Goal: Task Accomplishment & Management: Use online tool/utility

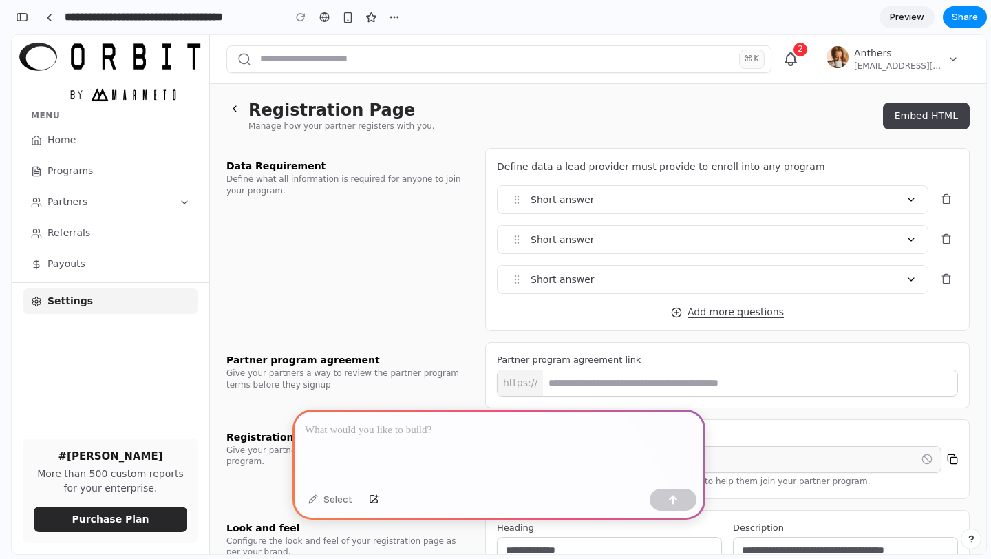
click at [927, 115] on button "Embed HTML" at bounding box center [926, 116] width 87 height 27
click at [894, 127] on button "Embed HTML" at bounding box center [926, 116] width 87 height 27
click at [780, 215] on div "**********" at bounding box center [727, 239] width 461 height 109
click at [777, 202] on div "Short answer" at bounding box center [713, 200] width 430 height 28
click at [758, 241] on div "Short answer" at bounding box center [713, 240] width 430 height 28
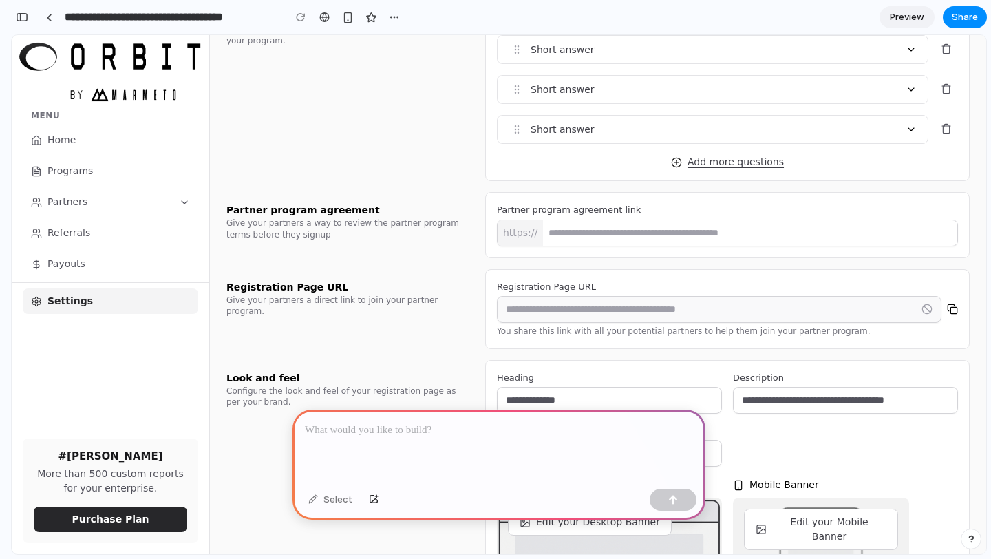
scroll to position [159, 0]
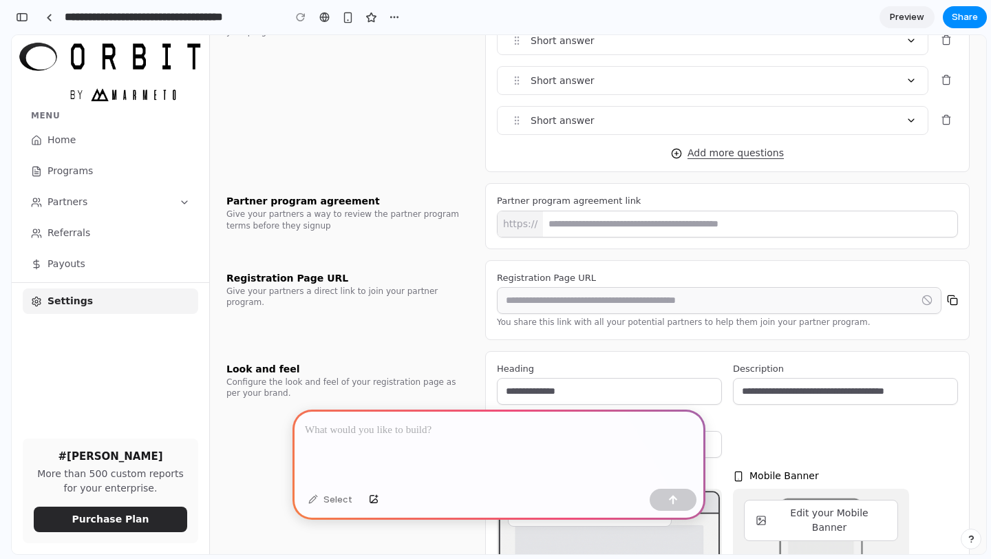
click at [703, 385] on input "**********" at bounding box center [610, 391] width 224 height 25
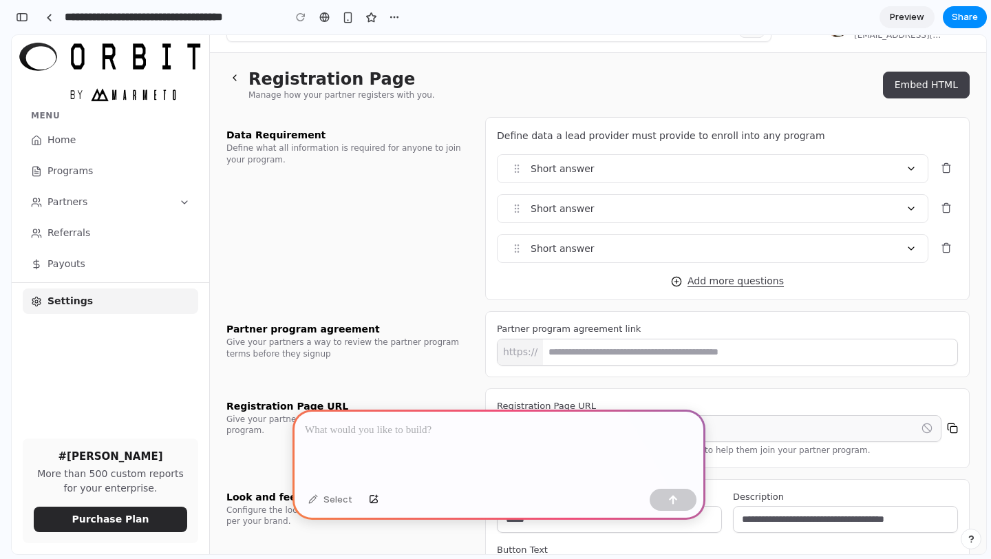
scroll to position [0, 0]
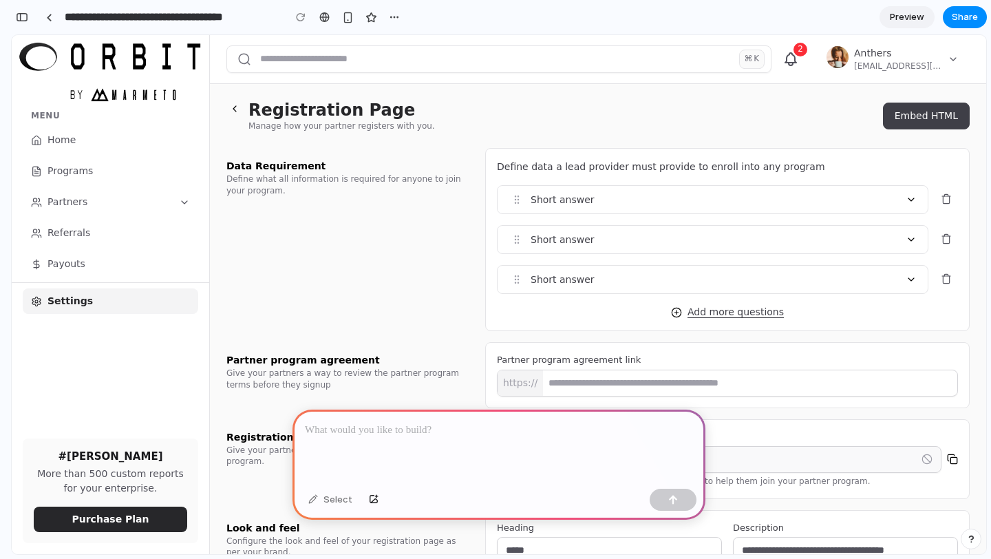
type input "*****"
click at [940, 106] on button "Embed HTML" at bounding box center [926, 116] width 87 height 27
click at [947, 195] on icon "Delete field" at bounding box center [945, 196] width 3 height 2
click at [948, 250] on button "Delete field" at bounding box center [946, 238] width 24 height 25
click at [736, 312] on span "Add more questions" at bounding box center [736, 312] width 96 height 14
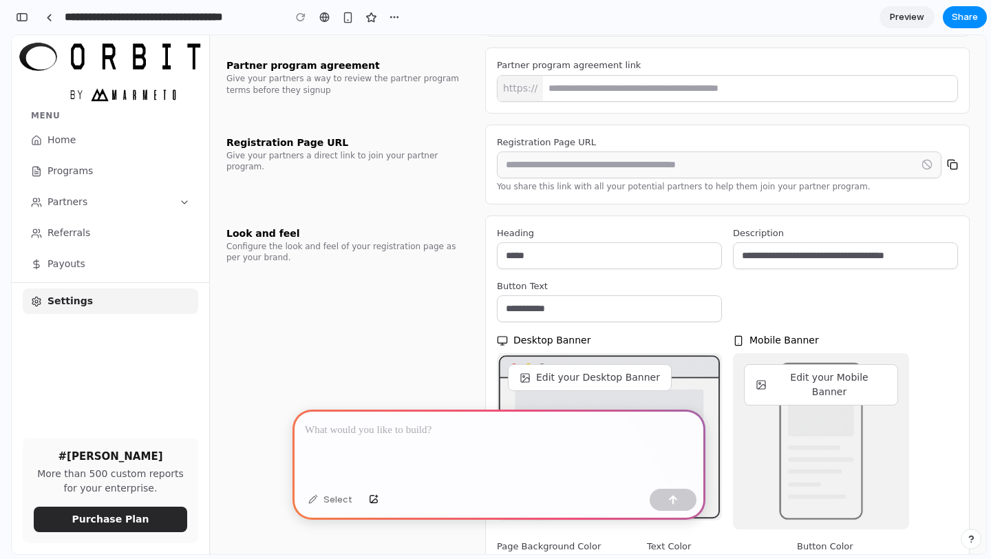
scroll to position [299, 0]
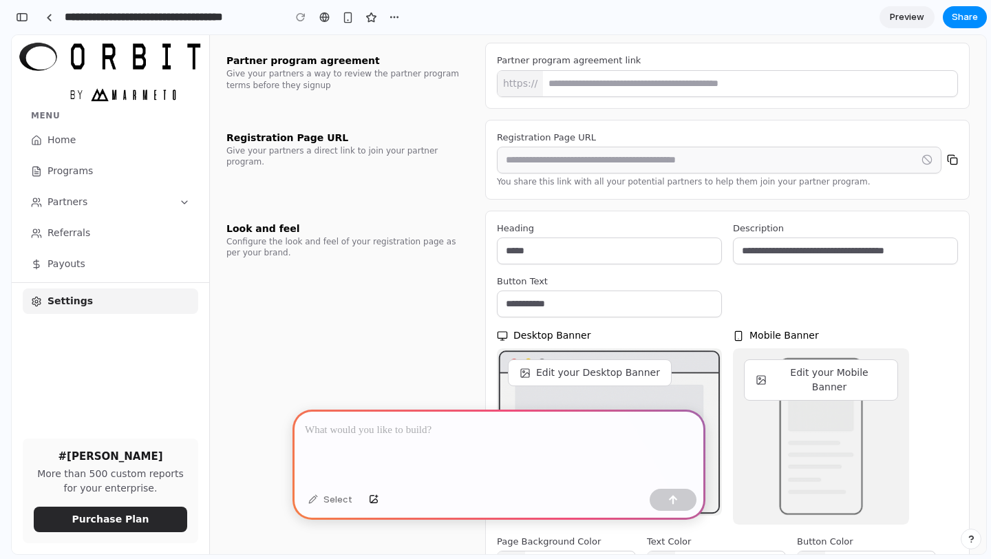
click at [803, 87] on input "Partner program agreement link" at bounding box center [750, 83] width 414 height 25
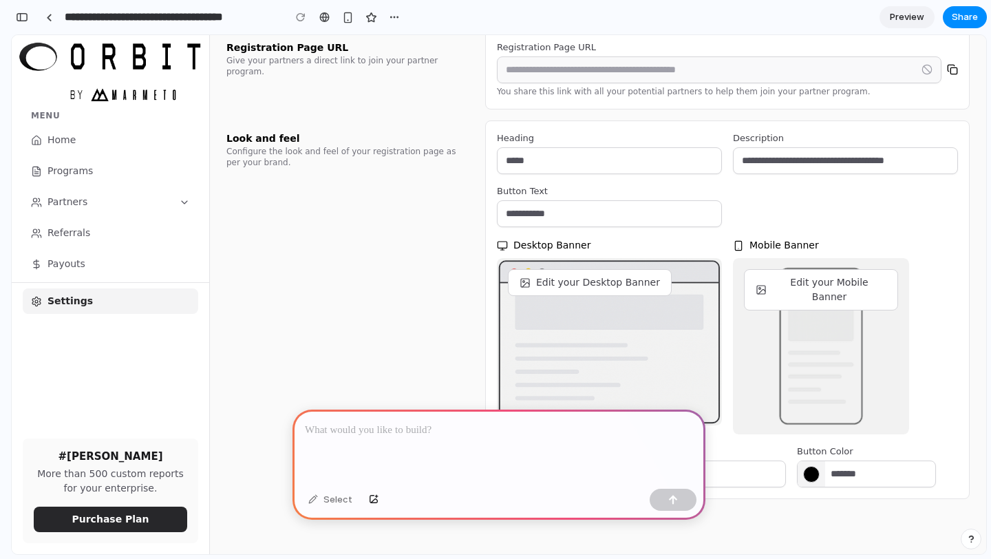
type input "***"
click at [498, 432] on p at bounding box center [499, 430] width 388 height 17
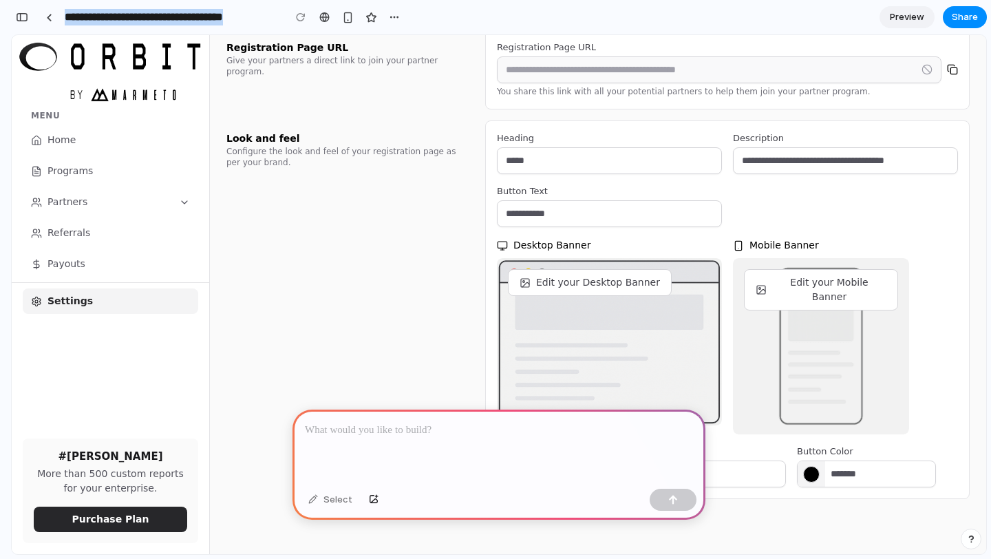
scroll to position [14, 0]
click at [498, 432] on p at bounding box center [499, 430] width 388 height 17
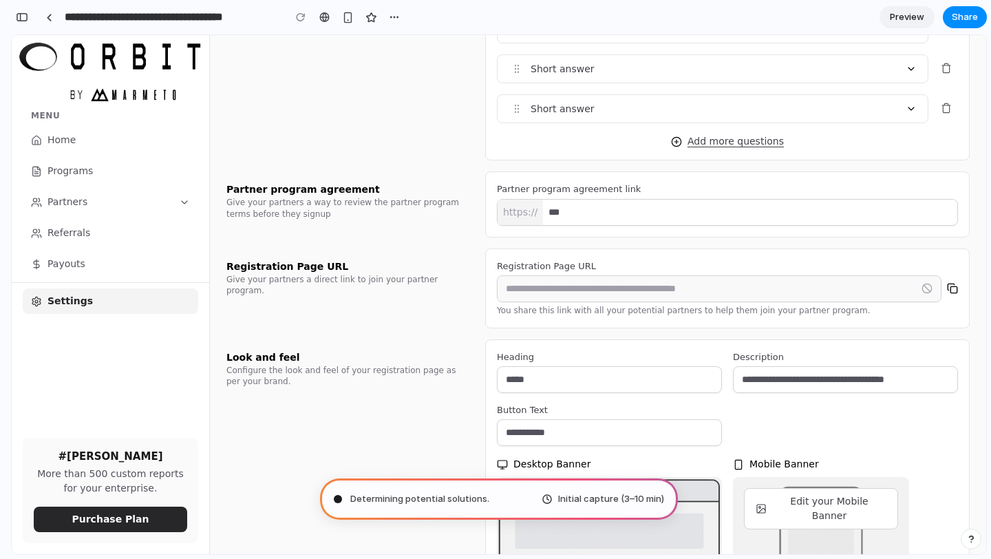
scroll to position [142, 0]
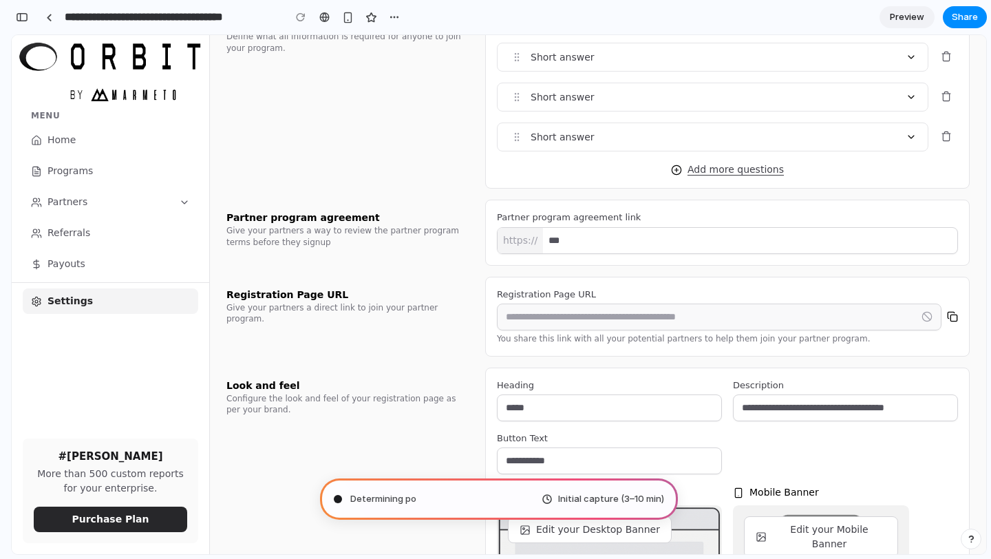
type input "**********"
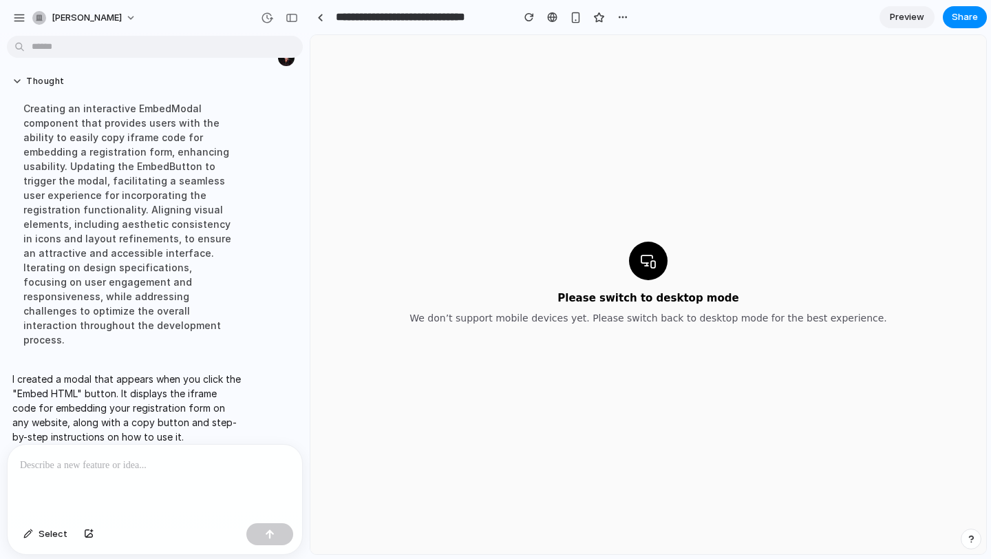
scroll to position [0, 0]
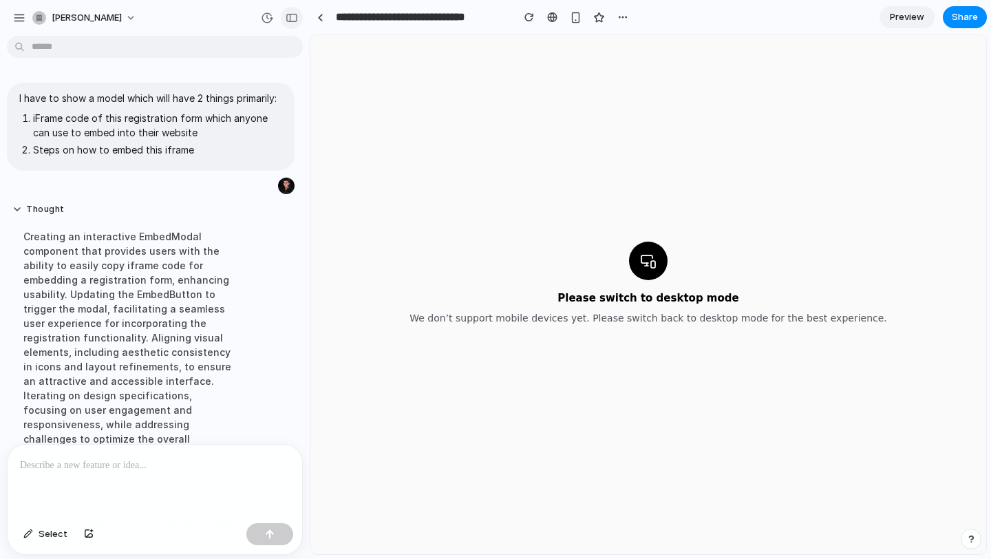
click at [297, 14] on div "button" at bounding box center [292, 18] width 12 height 10
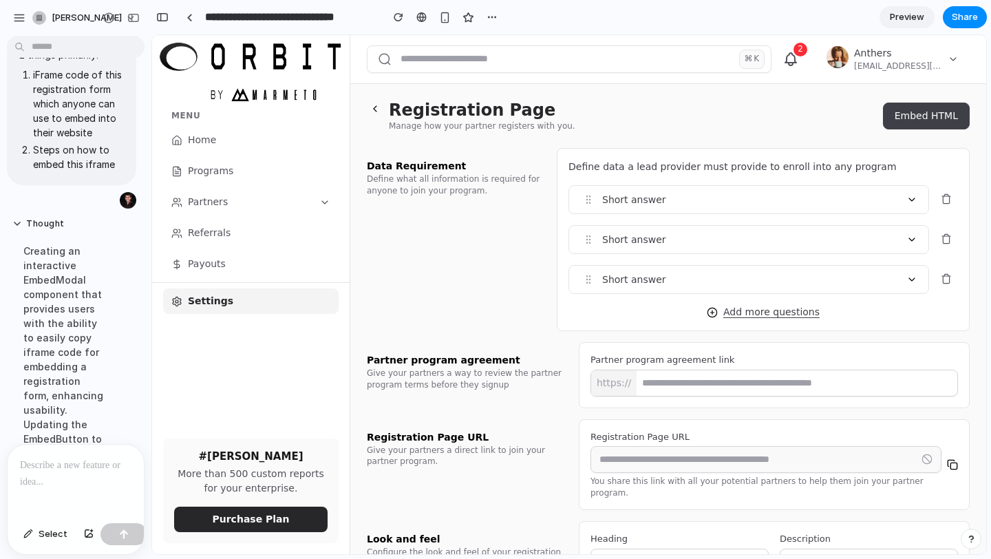
scroll to position [38, 0]
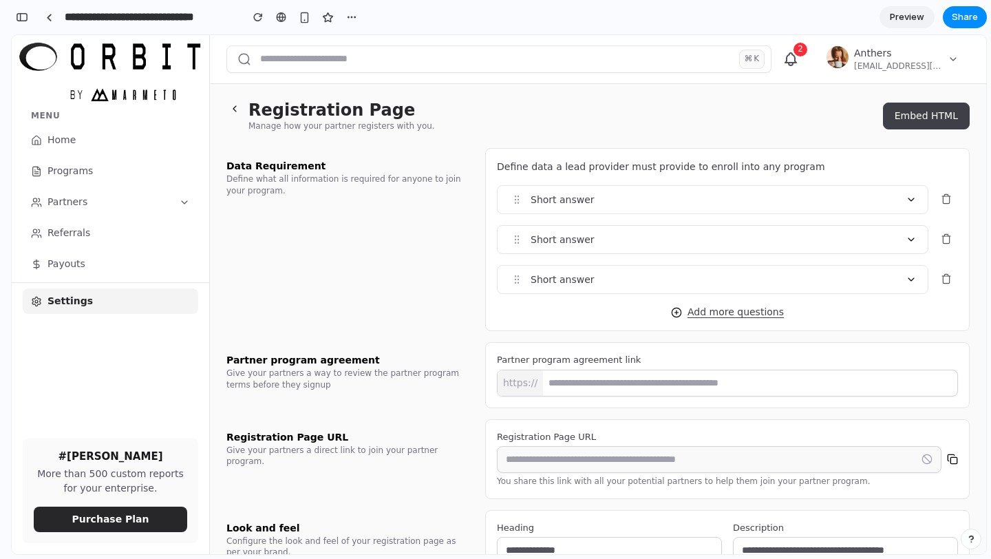
click at [918, 118] on button "Embed HTML" at bounding box center [926, 116] width 87 height 27
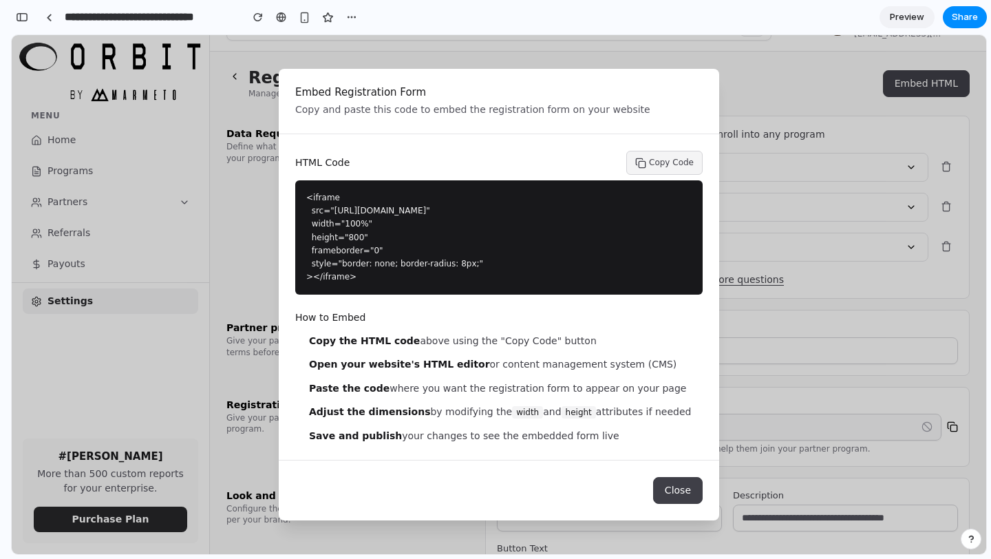
scroll to position [37, 0]
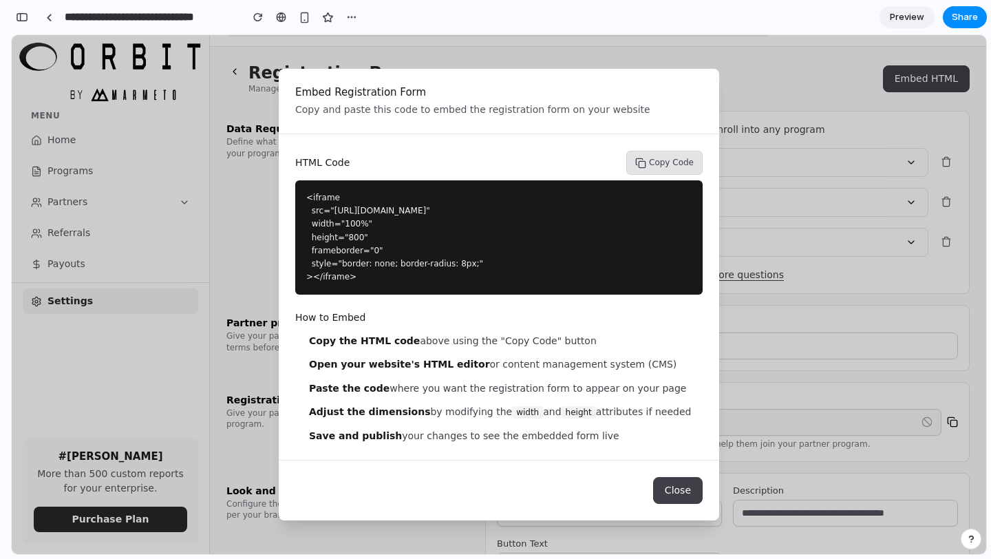
click at [660, 160] on button "Copy Code" at bounding box center [664, 163] width 76 height 24
click at [600, 218] on pre "<iframe src="[URL][DOMAIN_NAME]" width="100%" height="800" frameborder="0" styl…" at bounding box center [498, 237] width 385 height 92
click at [611, 330] on div "How to Embed Copy the HTML code above using the "Copy Code" button Open your we…" at bounding box center [499, 377] width 408 height 132
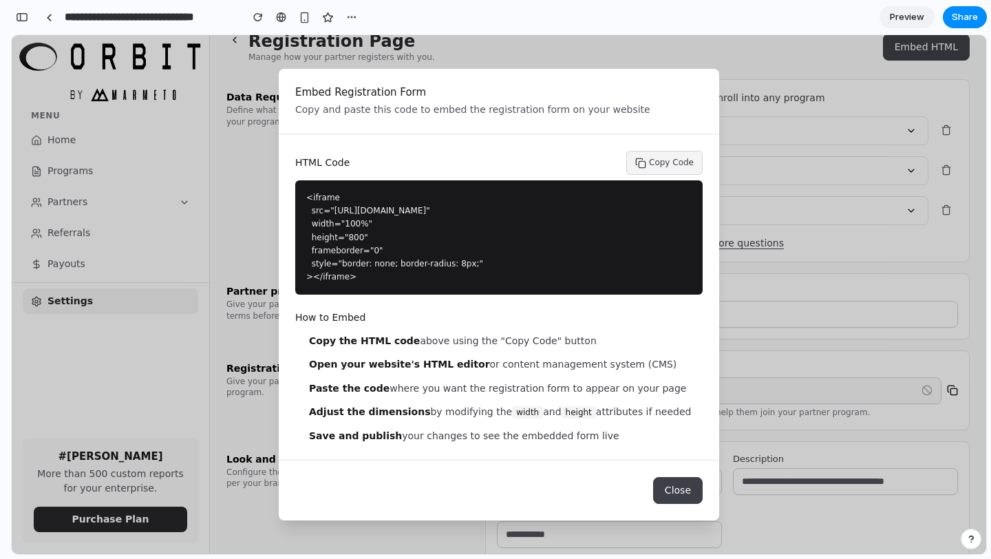
scroll to position [0, 0]
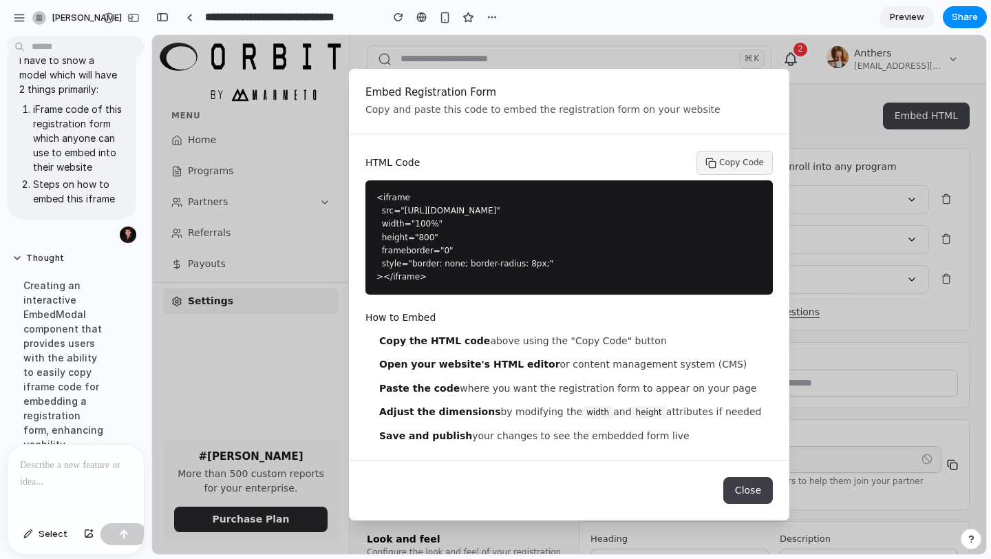
click at [0, 215] on div at bounding box center [6, 279] width 12 height 559
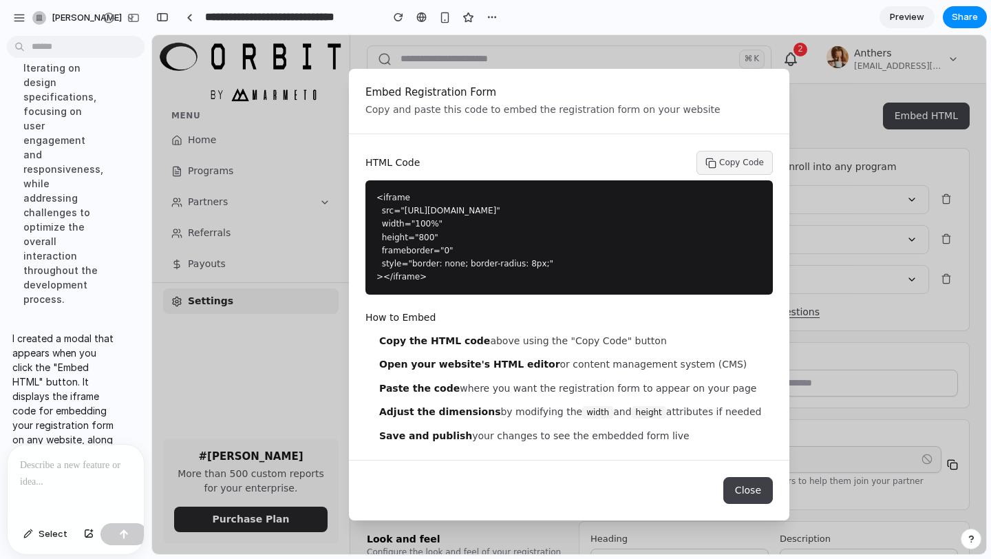
scroll to position [764, 0]
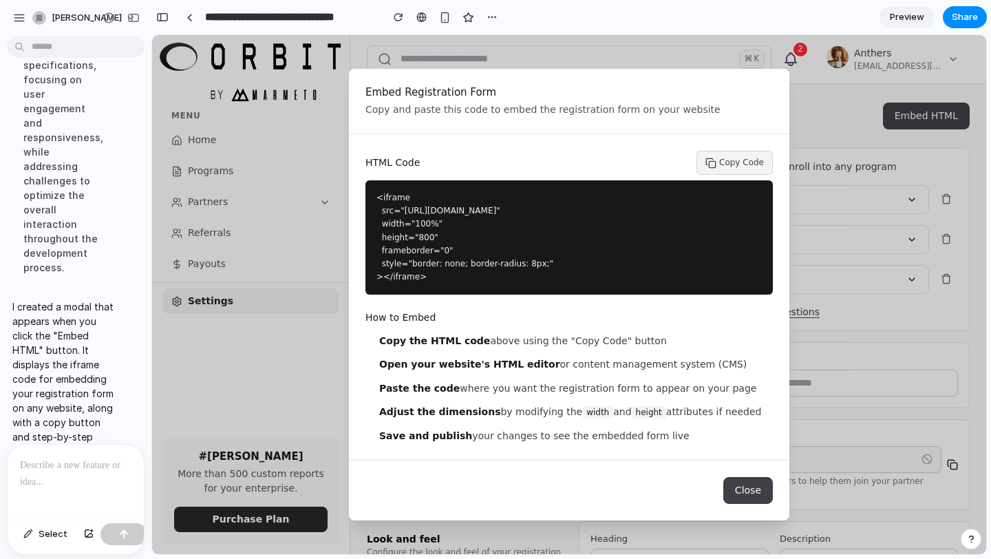
click at [58, 473] on div at bounding box center [76, 481] width 136 height 73
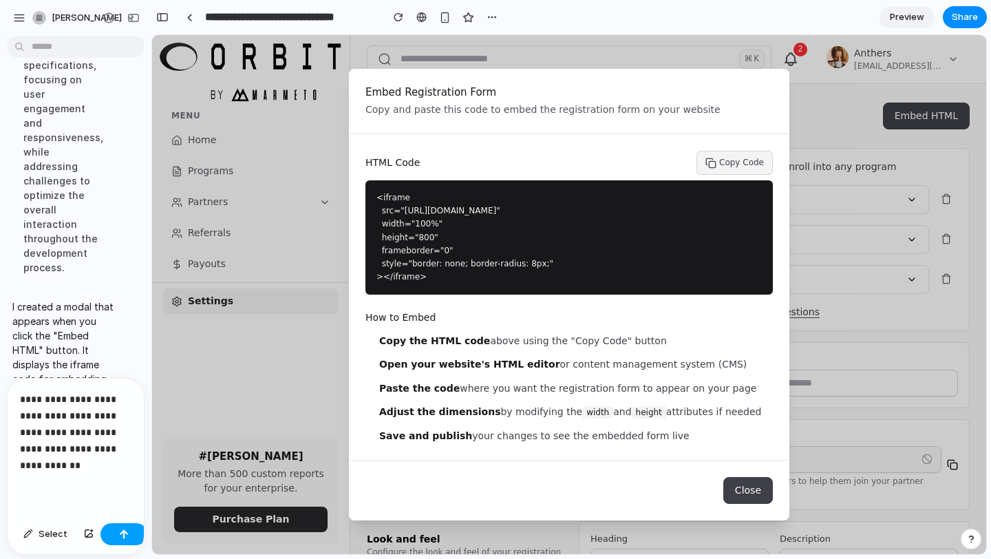
click at [113, 524] on button "button" at bounding box center [123, 534] width 47 height 22
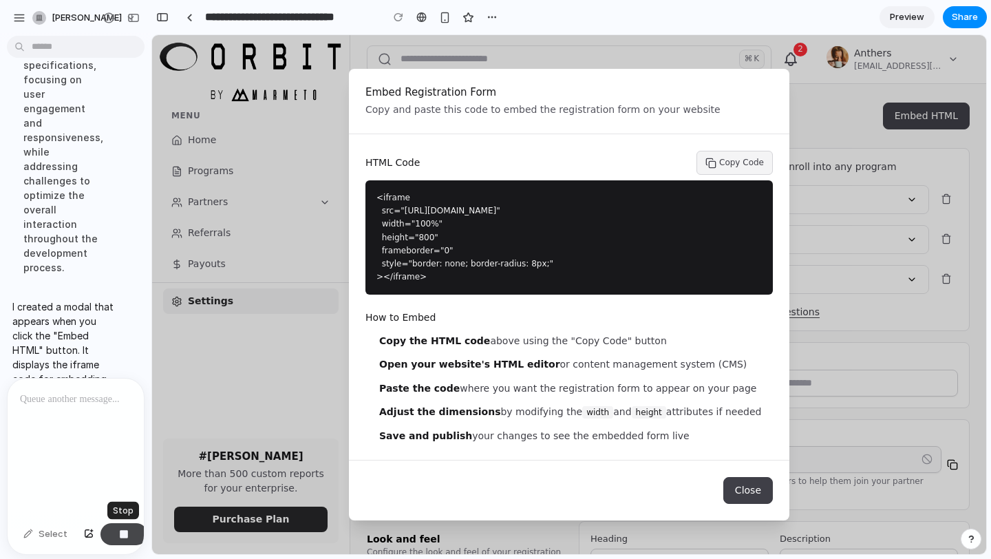
scroll to position [920, 0]
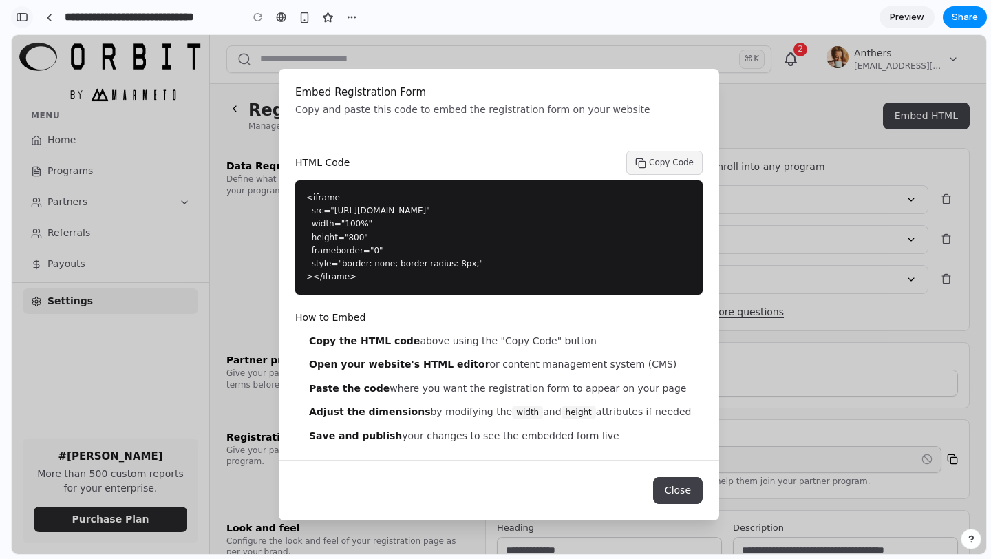
click at [14, 23] on button "button" at bounding box center [22, 17] width 22 height 22
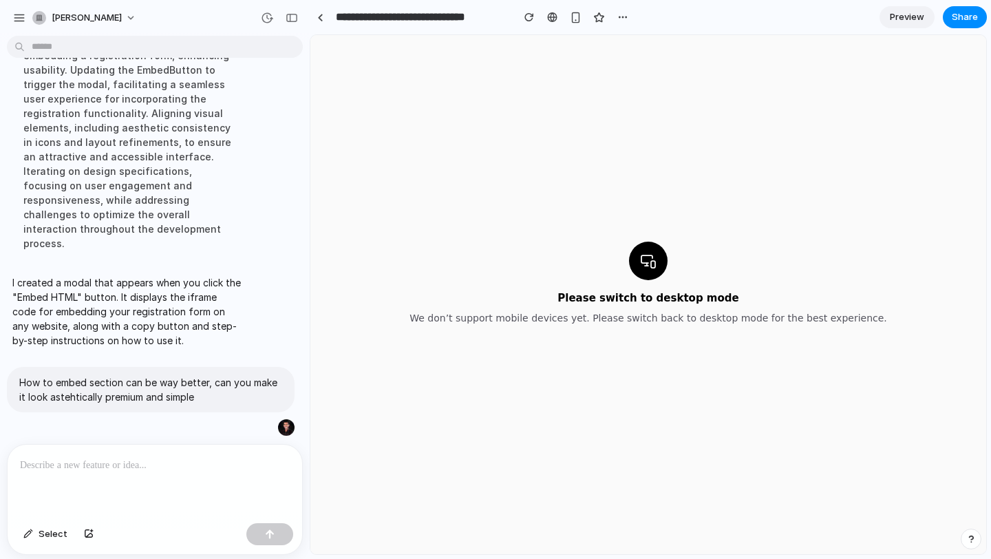
scroll to position [0, 0]
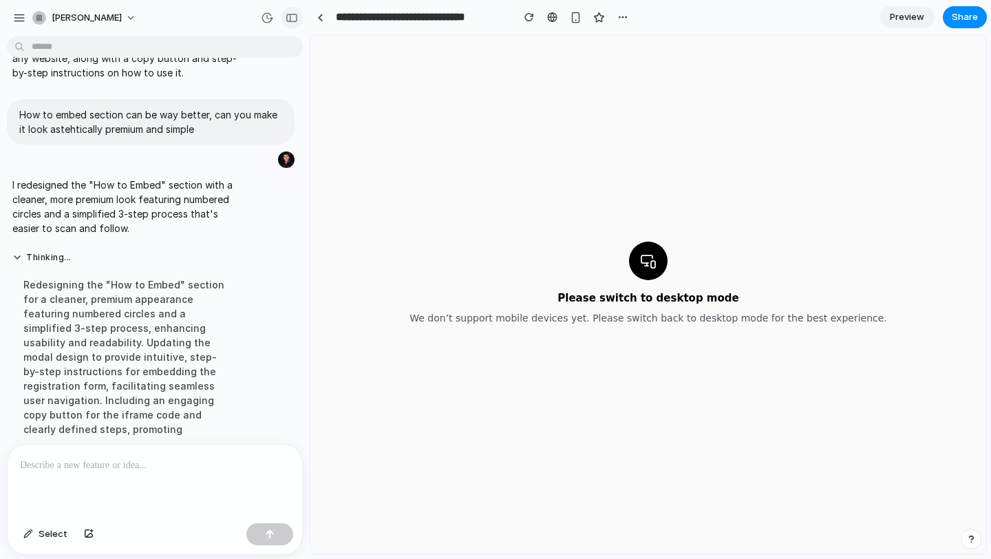
click at [296, 23] on button "button" at bounding box center [292, 18] width 22 height 22
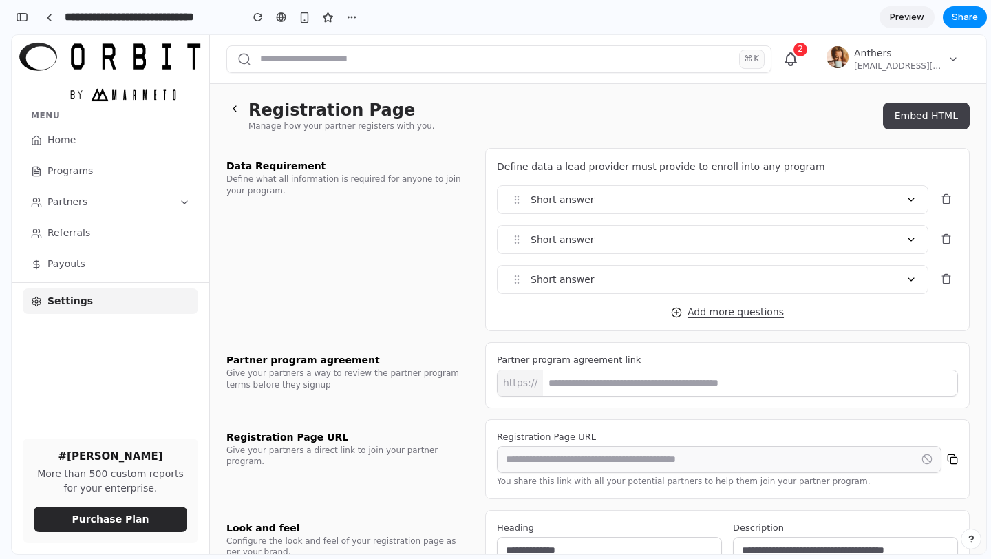
click at [914, 110] on button "Embed HTML" at bounding box center [926, 116] width 87 height 27
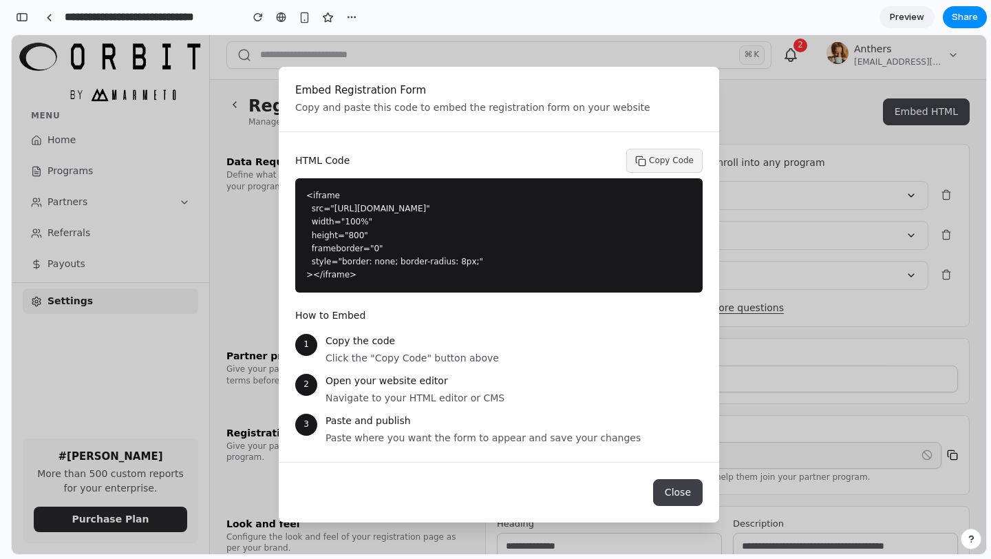
scroll to position [0, 0]
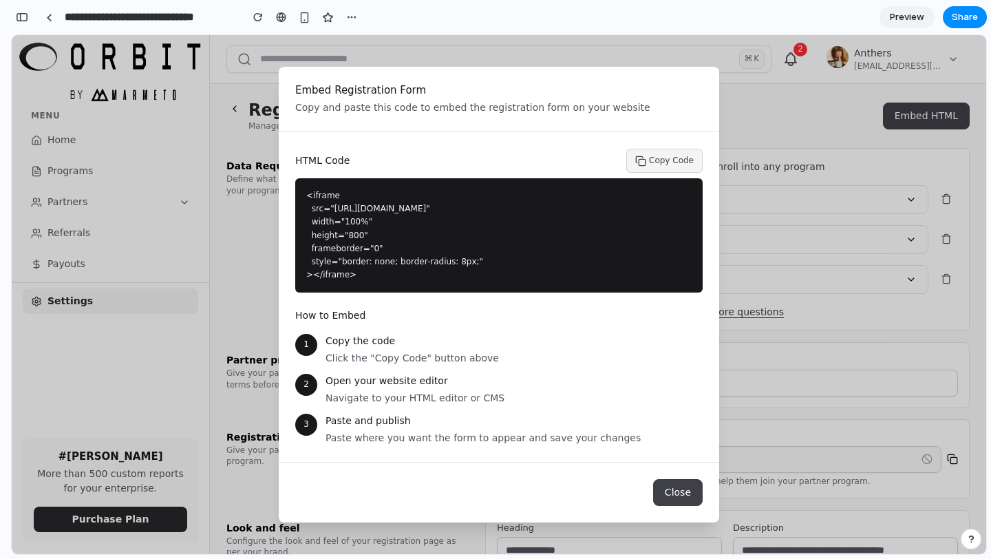
click at [445, 424] on div "Paste and publish" at bounding box center [514, 421] width 377 height 14
